Goal: Navigation & Orientation: Find specific page/section

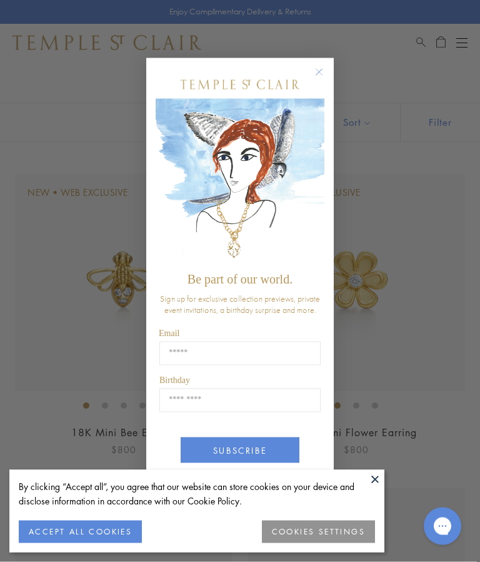
scroll to position [44, 0]
click at [322, 80] on circle "Close dialog" at bounding box center [319, 72] width 15 height 15
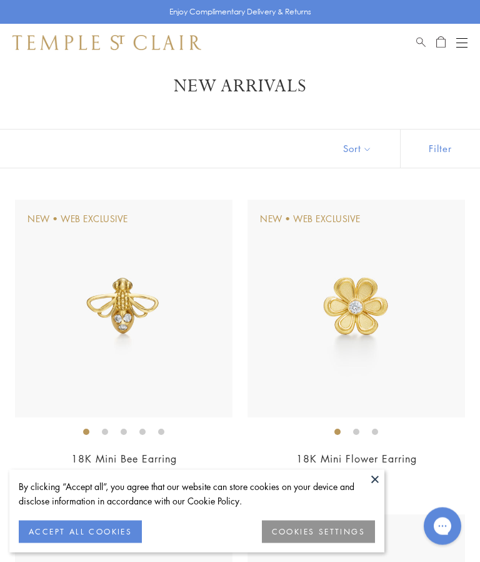
scroll to position [18, 0]
click at [462, 48] on button "Open navigation" at bounding box center [462, 42] width 11 height 15
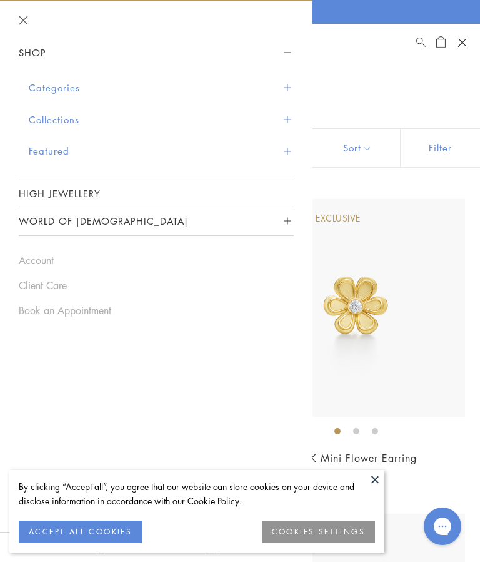
click at [161, 118] on button "Collections" at bounding box center [161, 120] width 265 height 32
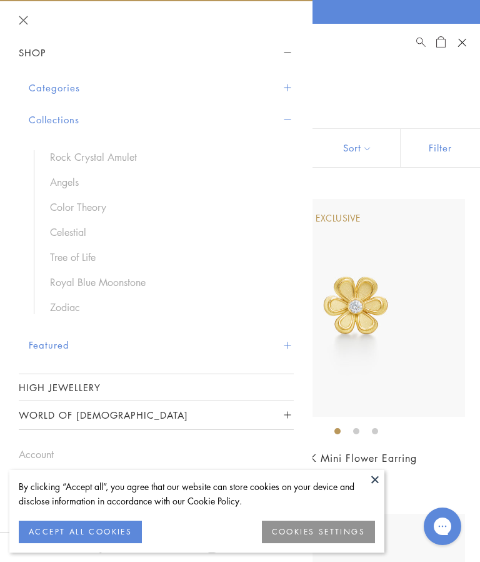
click at [99, 206] on link "Color Theory" at bounding box center [165, 207] width 231 height 14
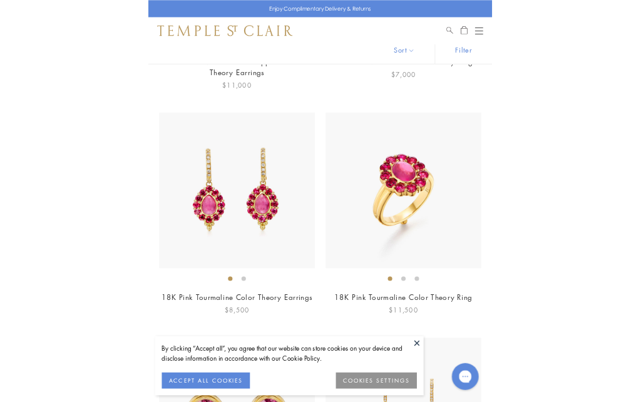
scroll to position [4018, 0]
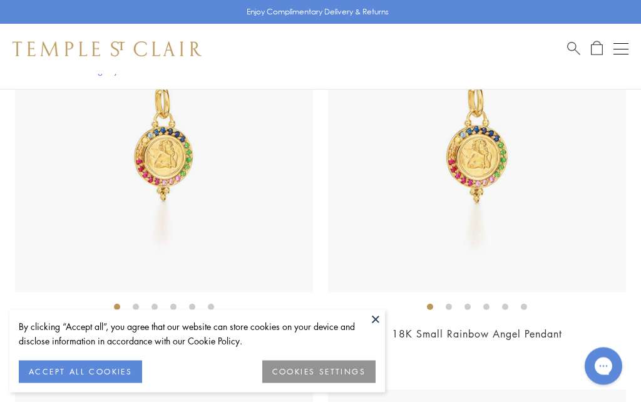
scroll to position [369, 0]
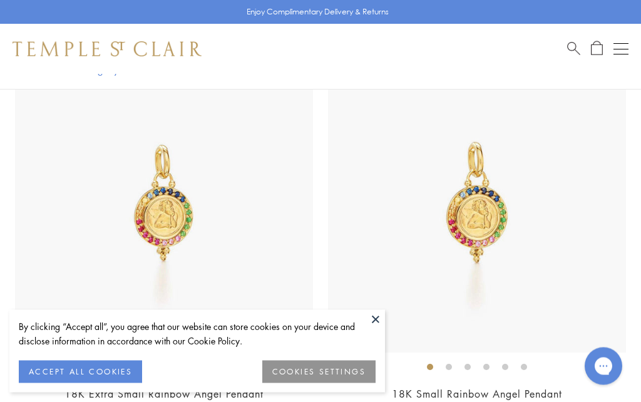
scroll to position [310, 0]
